Goal: Check status: Check status

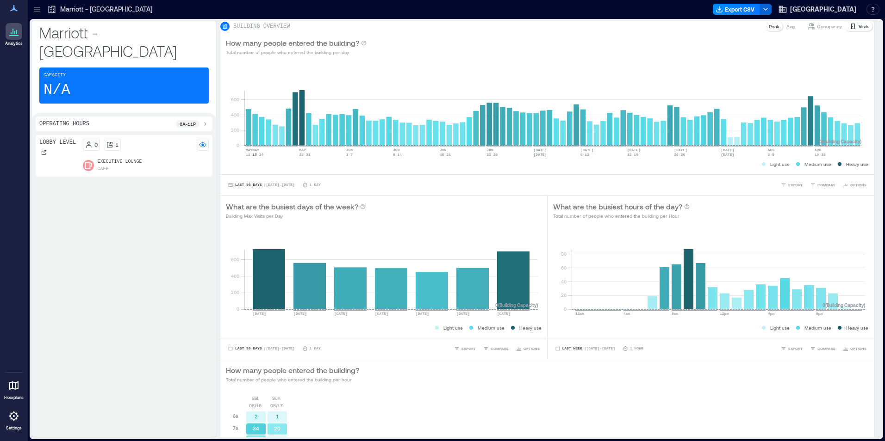
scroll to position [227, 0]
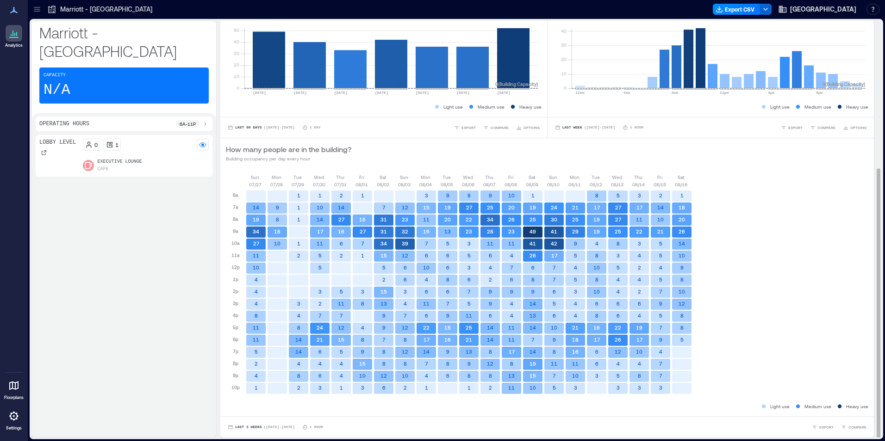
scroll to position [1, 0]
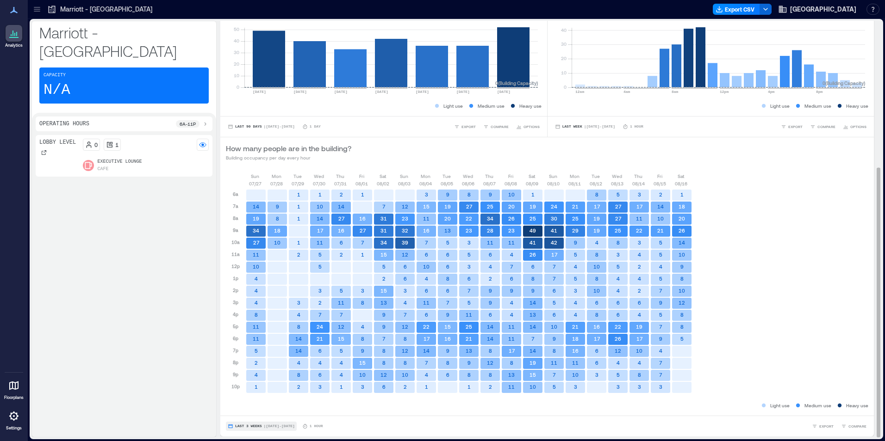
click at [247, 429] on button "Last 3 Weeks | [DATE] - [DATE]" at bounding box center [261, 426] width 71 height 9
click at [249, 412] on span "Custom" at bounding box center [245, 409] width 20 height 6
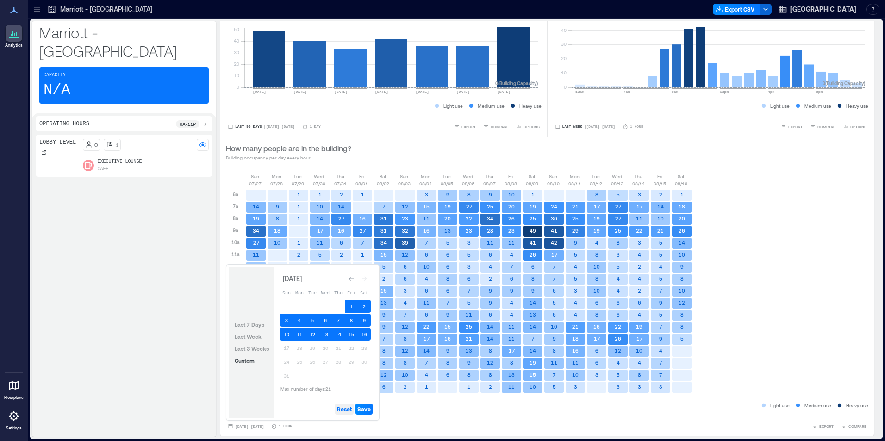
click at [342, 412] on span "Reset" at bounding box center [344, 409] width 15 height 7
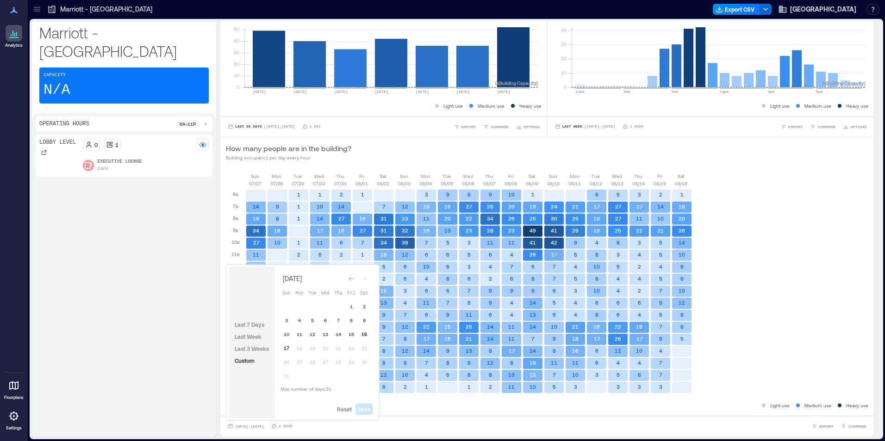
click at [362, 336] on button "16" at bounding box center [364, 334] width 13 height 13
click at [291, 346] on button "17" at bounding box center [286, 348] width 13 height 13
click at [364, 338] on button "16" at bounding box center [364, 334] width 13 height 13
click at [284, 347] on button "17" at bounding box center [286, 348] width 13 height 13
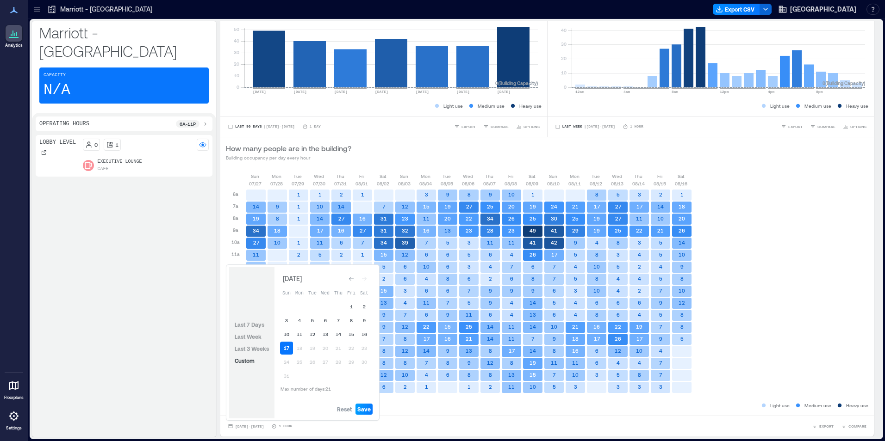
click at [363, 410] on span "Save" at bounding box center [363, 409] width 13 height 7
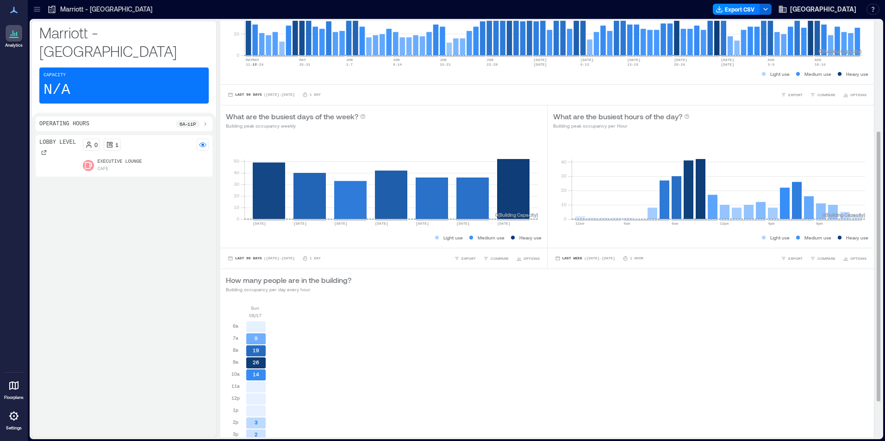
scroll to position [0, 0]
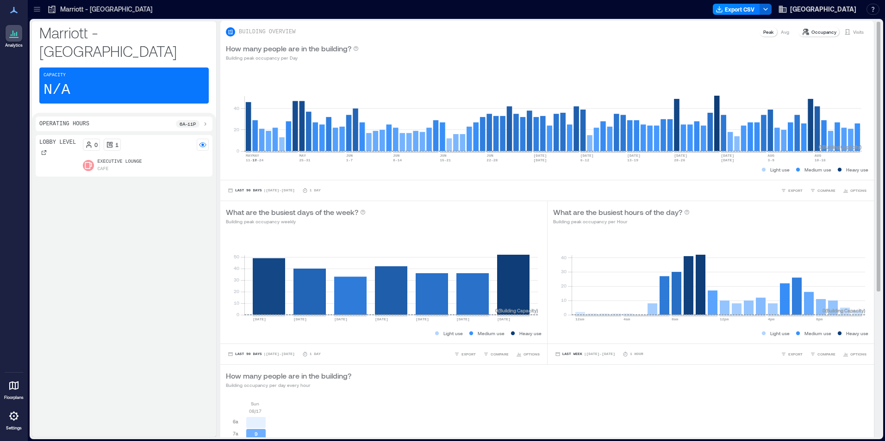
click at [845, 29] on icon at bounding box center [847, 32] width 5 height 6
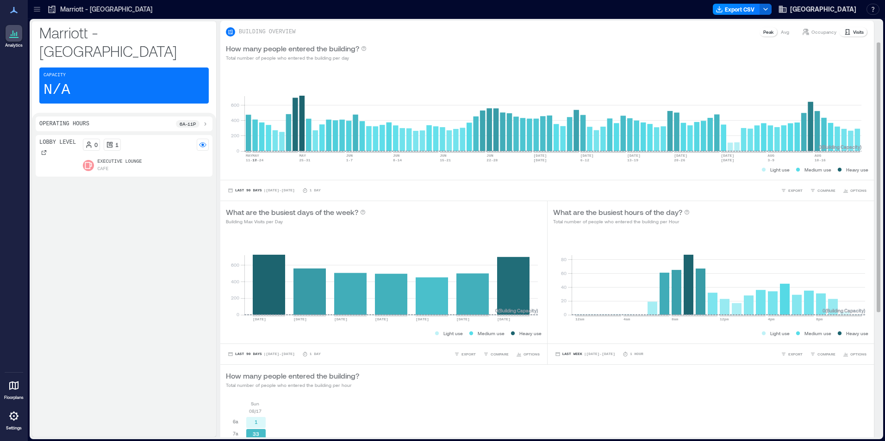
scroll to position [227, 0]
